Goal: Transaction & Acquisition: Purchase product/service

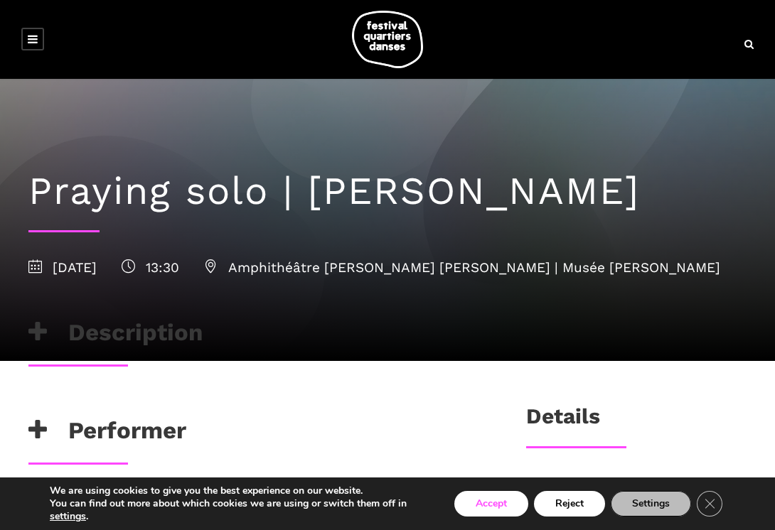
click at [500, 505] on button "Accept" at bounding box center [491, 504] width 74 height 26
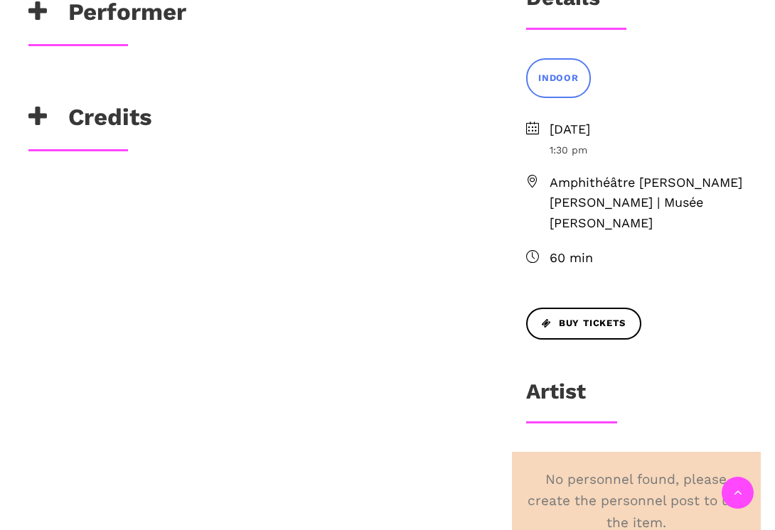
scroll to position [426, 0]
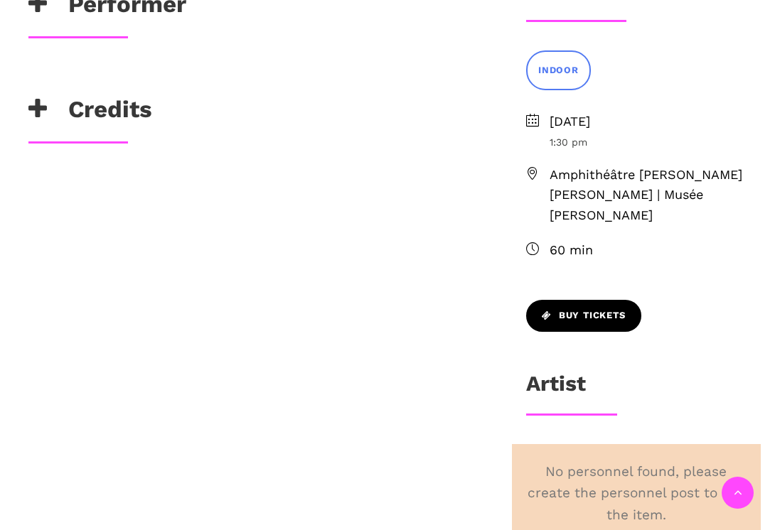
click at [613, 314] on span "Buy Tickets" at bounding box center [584, 315] width 84 height 15
click at [584, 312] on span "Buy Tickets" at bounding box center [584, 315] width 84 height 15
click at [568, 314] on span "Buy Tickets" at bounding box center [584, 315] width 84 height 15
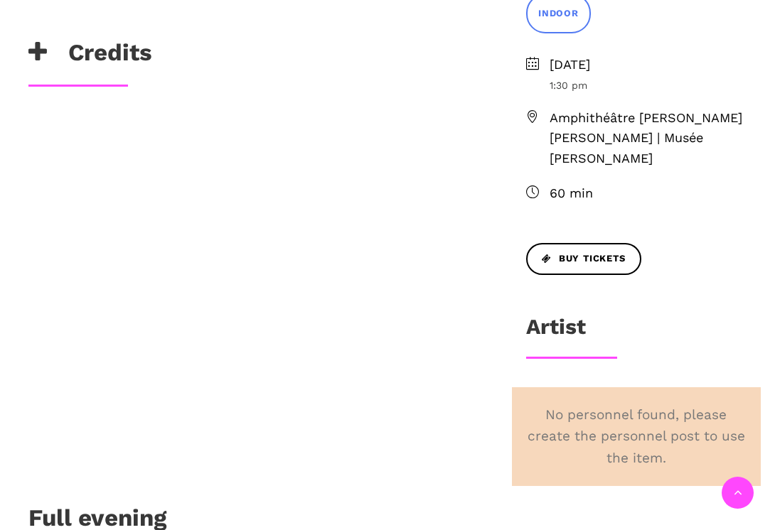
scroll to position [449, 0]
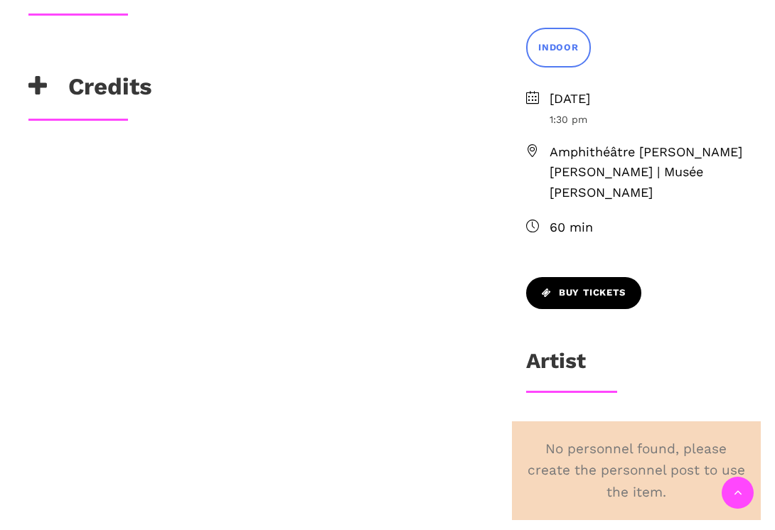
click at [609, 287] on span "Buy Tickets" at bounding box center [584, 293] width 84 height 15
click at [547, 291] on icon at bounding box center [547, 293] width 10 height 9
click at [547, 290] on icon at bounding box center [547, 293] width 10 height 9
click at [579, 291] on span "Buy Tickets" at bounding box center [584, 293] width 84 height 15
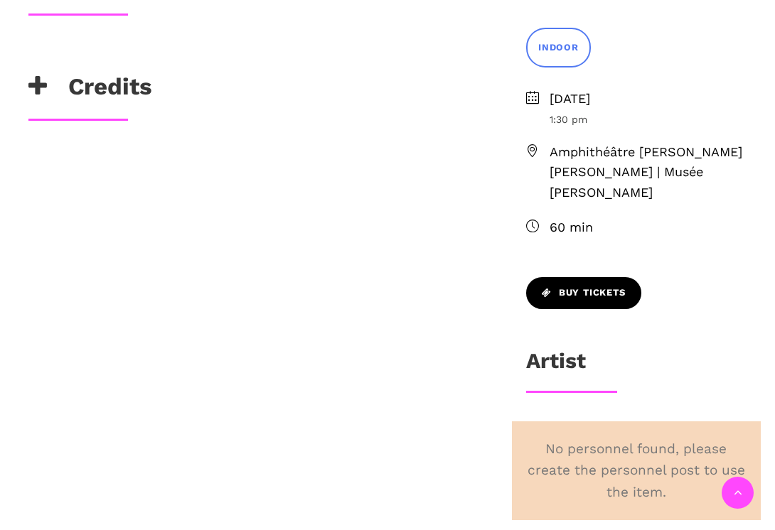
click at [579, 291] on span "Buy Tickets" at bounding box center [584, 293] width 84 height 15
click at [576, 295] on span "Buy Tickets" at bounding box center [584, 293] width 84 height 15
click at [579, 294] on span "Buy Tickets" at bounding box center [584, 293] width 84 height 15
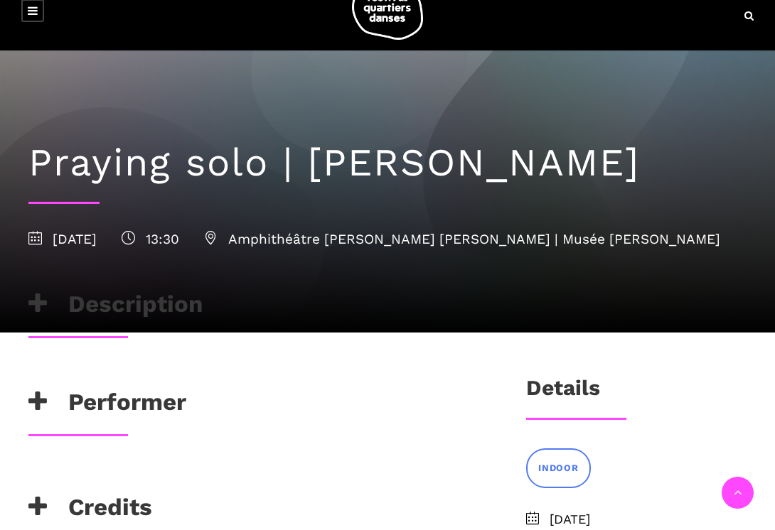
scroll to position [0, 0]
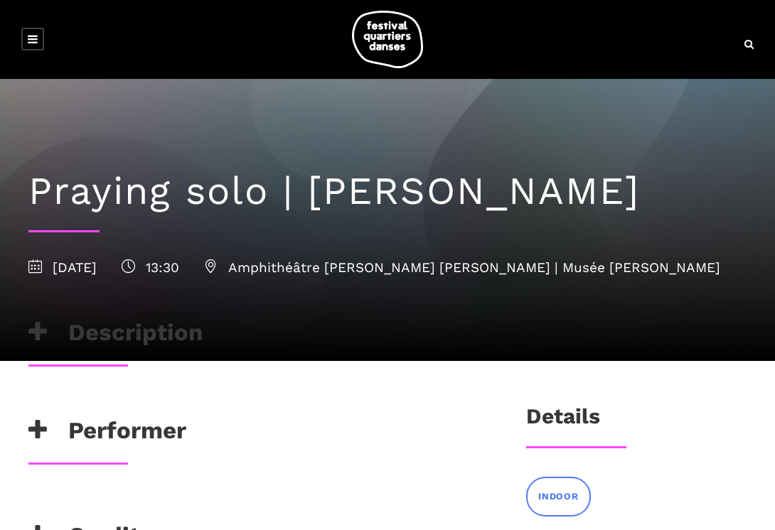
click at [568, 418] on h3 "Details" at bounding box center [563, 422] width 74 height 36
click at [172, 332] on h3 "Description" at bounding box center [115, 336] width 174 height 36
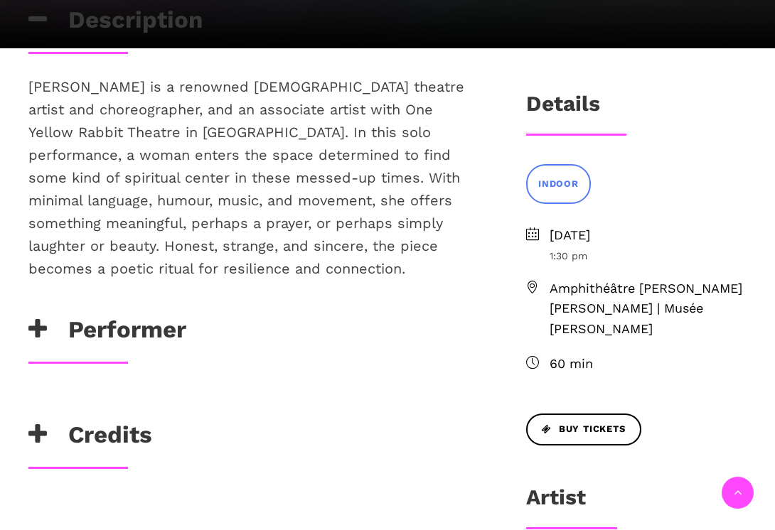
scroll to position [315, 0]
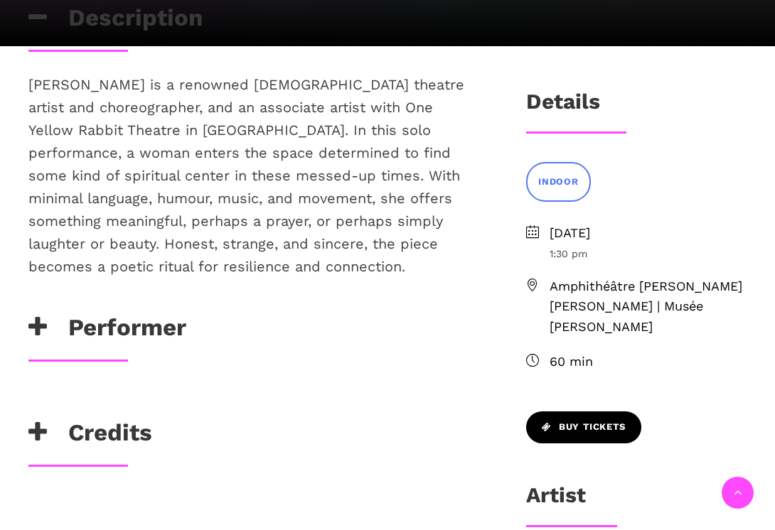
click at [569, 426] on span "Buy Tickets" at bounding box center [584, 427] width 84 height 15
click at [547, 423] on icon at bounding box center [547, 427] width 10 height 9
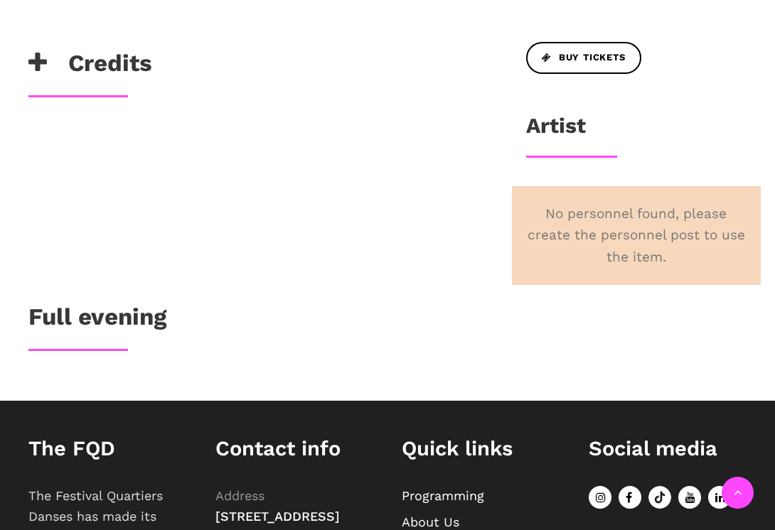
scroll to position [620, 0]
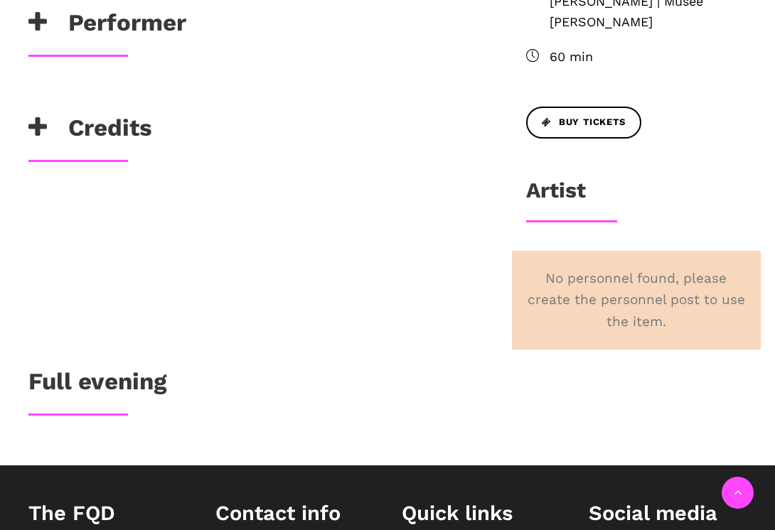
click at [672, 279] on div "No personnel found, please create the personnel post to use the item." at bounding box center [636, 300] width 249 height 99
click at [566, 186] on h3 "Artist" at bounding box center [556, 196] width 60 height 36
click at [544, 122] on icon at bounding box center [547, 122] width 10 height 9
click at [534, 123] on link "Buy Tickets" at bounding box center [583, 123] width 115 height 32
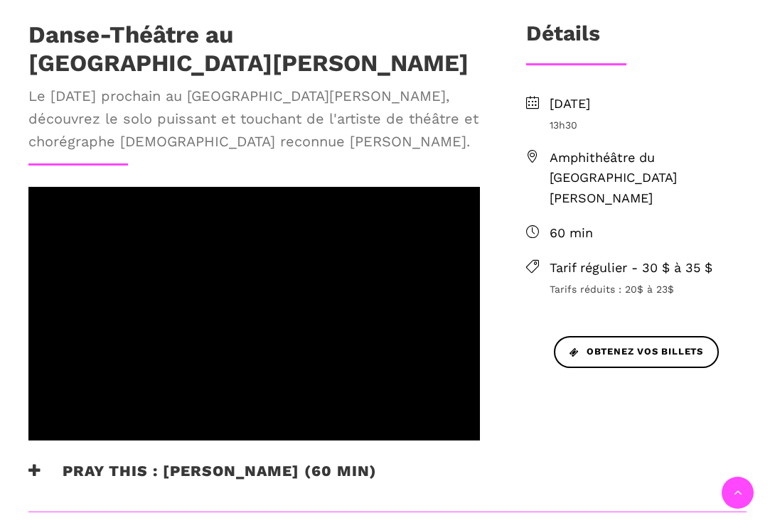
scroll to position [398, 0]
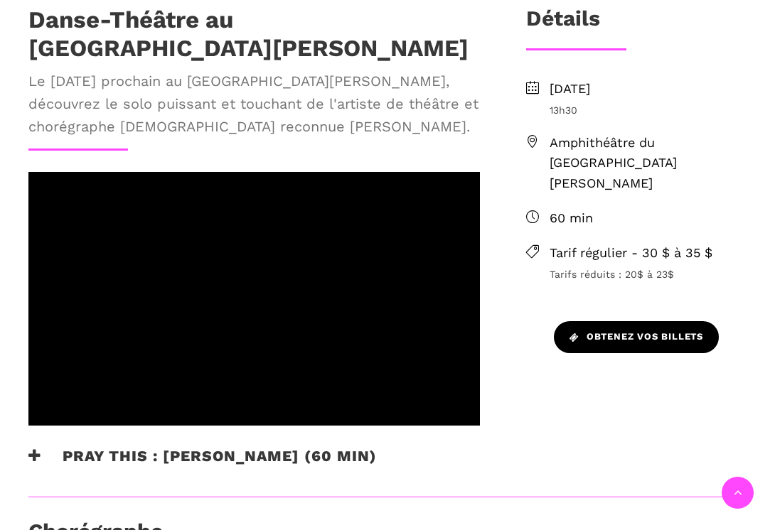
click at [646, 330] on span "Obtenez vos billets" at bounding box center [636, 337] width 134 height 15
click at [603, 330] on span "Obtenez vos billets" at bounding box center [636, 337] width 134 height 15
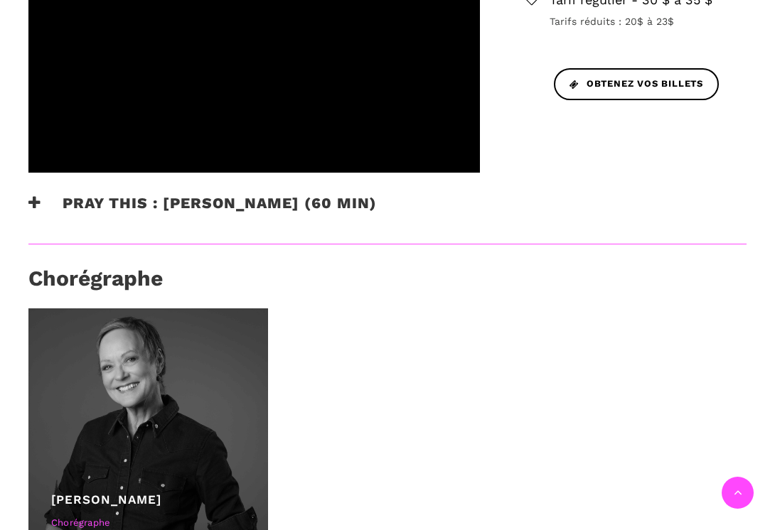
scroll to position [672, 0]
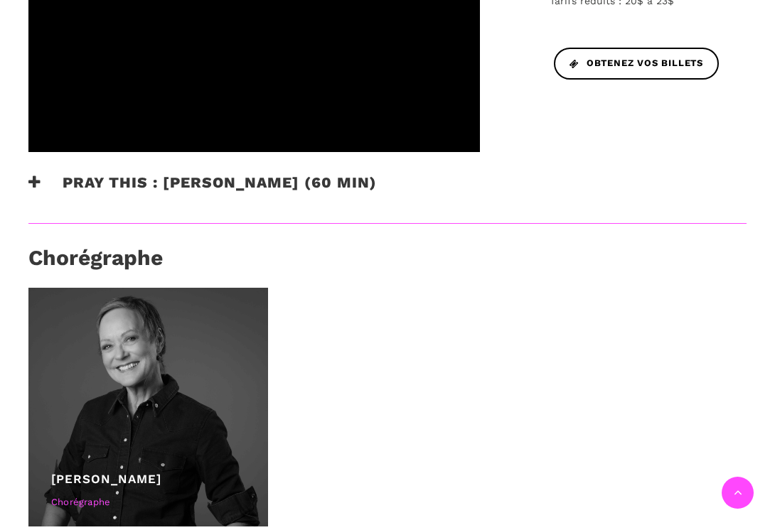
drag, startPoint x: 579, startPoint y: 364, endPoint x: 571, endPoint y: 475, distance: 111.2
click at [571, 475] on div "[PERSON_NAME] Chorégraphe" at bounding box center [387, 408] width 718 height 240
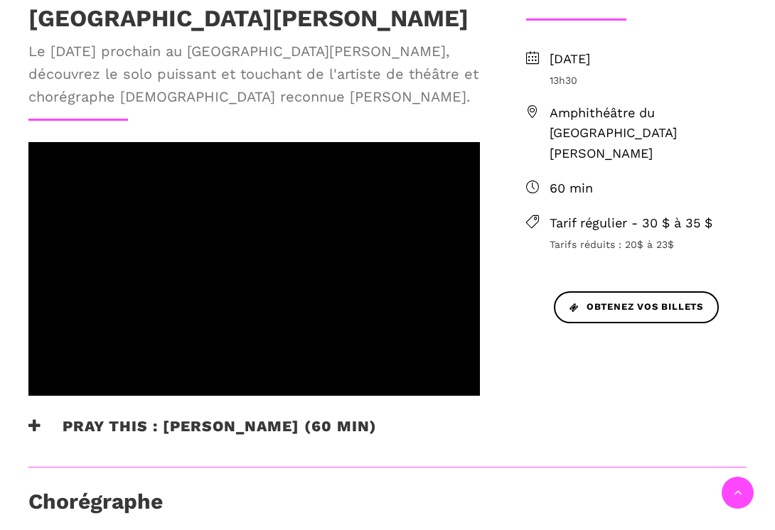
scroll to position [413, 0]
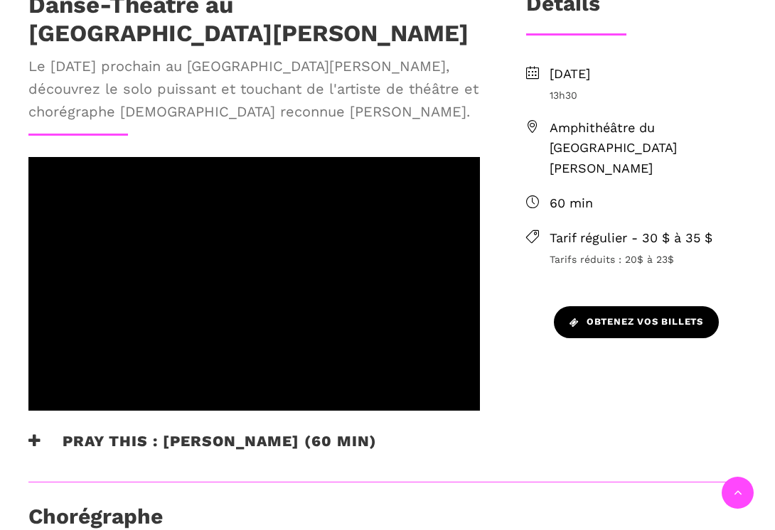
click at [699, 315] on span "Obtenez vos billets" at bounding box center [636, 322] width 134 height 15
click at [574, 318] on icon at bounding box center [574, 322] width 10 height 9
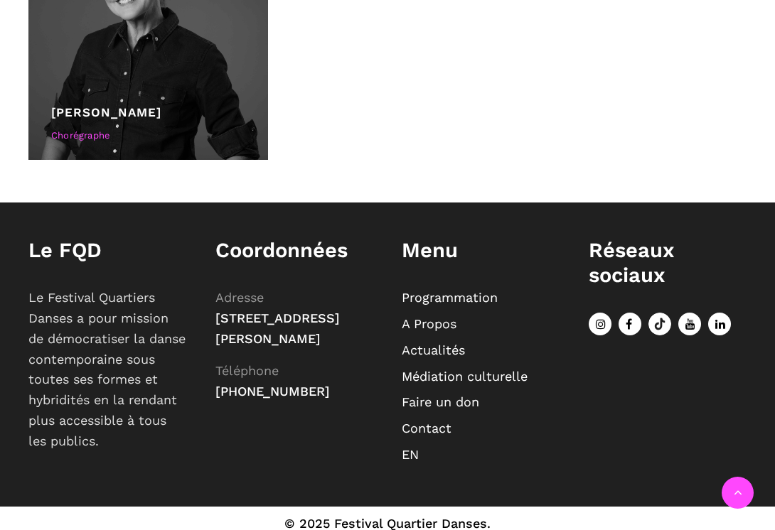
scroll to position [1043, 0]
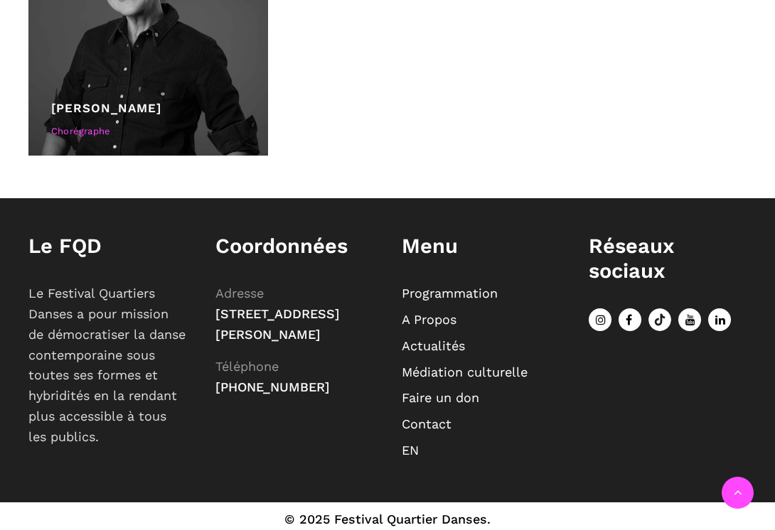
click at [726, 302] on div "Réseaux sociaux" at bounding box center [668, 282] width 159 height 97
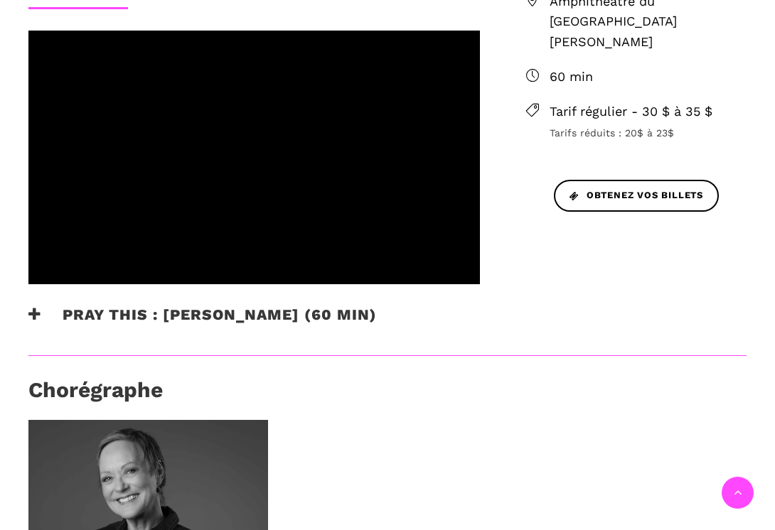
scroll to position [525, 0]
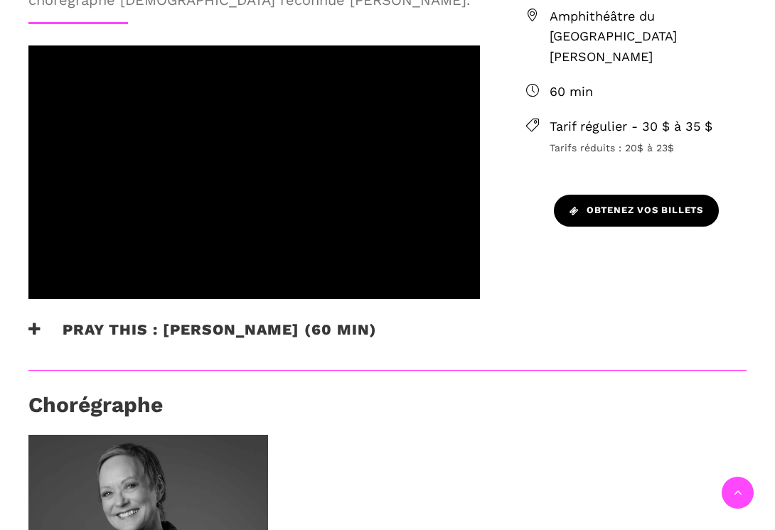
click at [639, 203] on span "Obtenez vos billets" at bounding box center [636, 210] width 134 height 15
